Goal: Obtain resource: Obtain resource

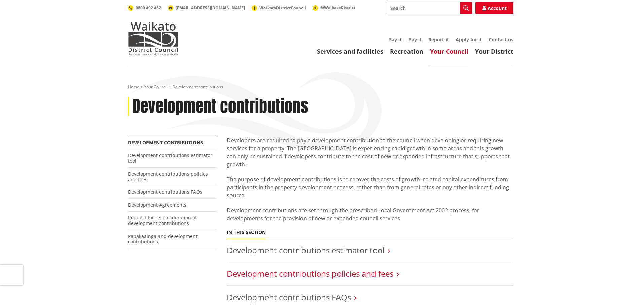
scroll to position [67, 0]
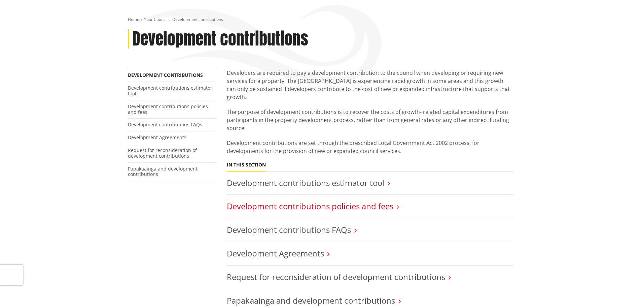
click at [383, 200] on link "Development contributions policies and fees" at bounding box center [310, 205] width 167 height 11
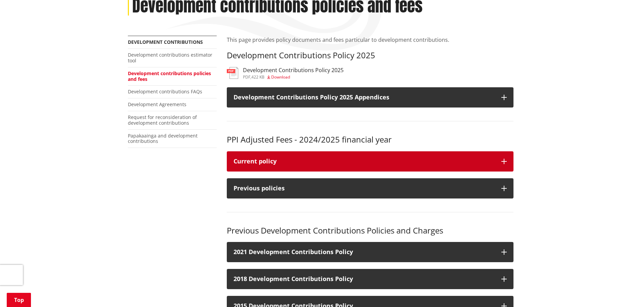
scroll to position [101, 0]
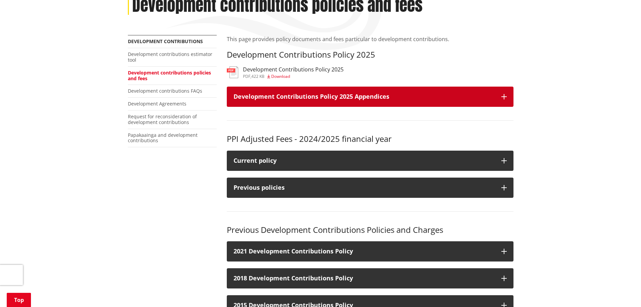
click at [462, 92] on button "Development Contributions Policy 2025 Appendices" at bounding box center [370, 96] width 287 height 20
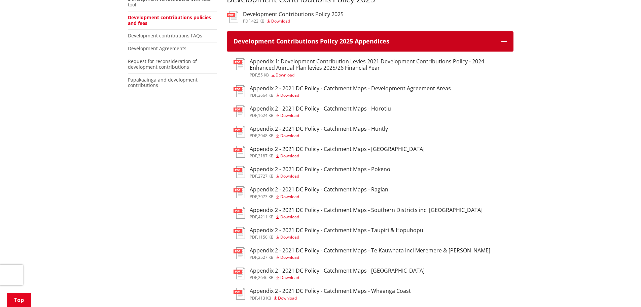
scroll to position [168, 0]
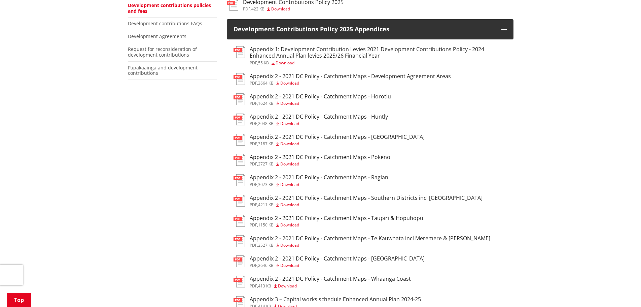
click at [435, 195] on h3 "Appendix 2 - 2021 DC Policy - Catchment Maps - Southern Districts incl [GEOGRAP…" at bounding box center [366, 198] width 233 height 6
